Goal: Task Accomplishment & Management: Manage account settings

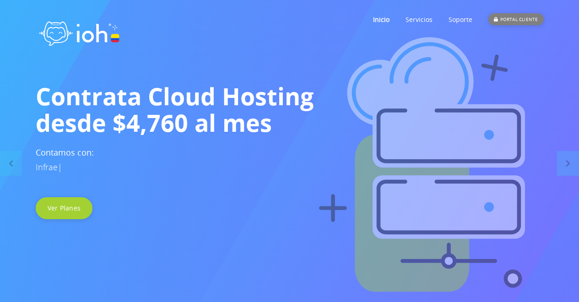
click at [521, 19] on div "PORTAL CLIENTE" at bounding box center [515, 19] width 55 height 12
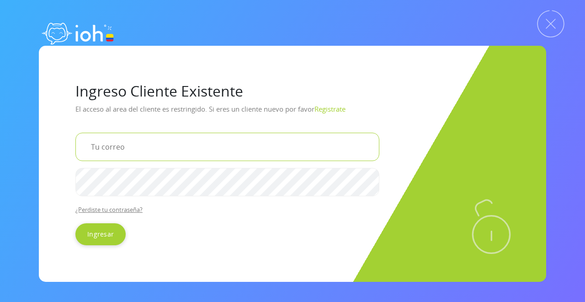
click at [106, 148] on input "email" at bounding box center [227, 147] width 304 height 28
type input "[EMAIL_ADDRESS][DOMAIN_NAME]"
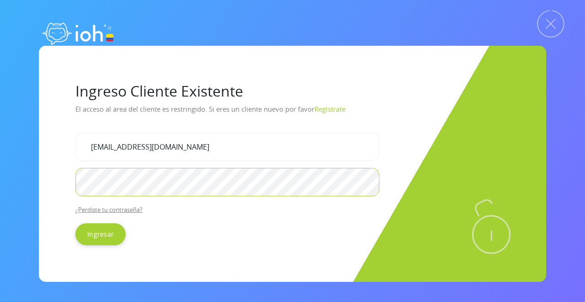
click at [75, 223] on input "Ingresar" at bounding box center [100, 234] width 50 height 22
